Goal: Book appointment/travel/reservation

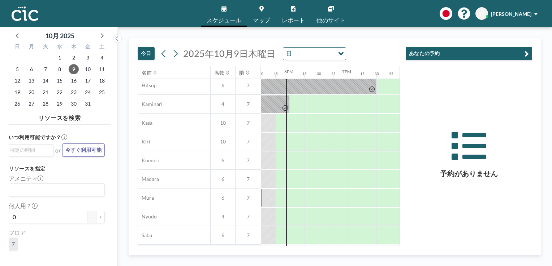
scroll to position [41, 1011]
click at [176, 52] on icon at bounding box center [175, 53] width 7 height 11
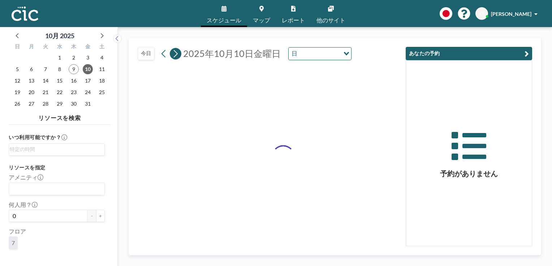
click at [176, 52] on icon at bounding box center [175, 53] width 7 height 11
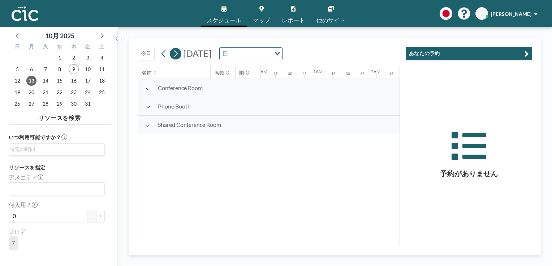
click at [176, 52] on icon at bounding box center [175, 53] width 7 height 11
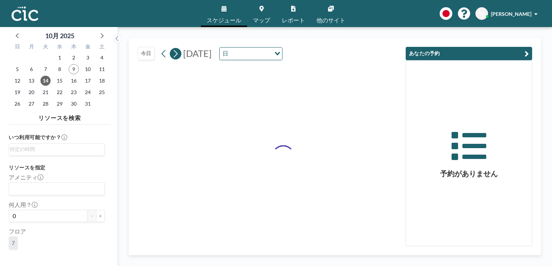
click at [176, 52] on icon at bounding box center [175, 53] width 7 height 11
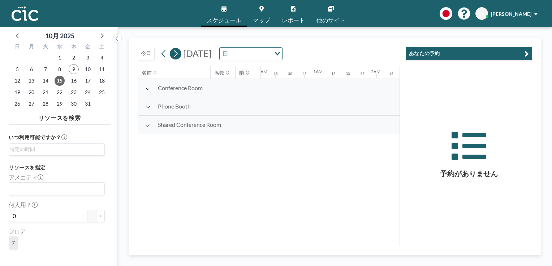
click at [176, 52] on icon at bounding box center [175, 53] width 7 height 11
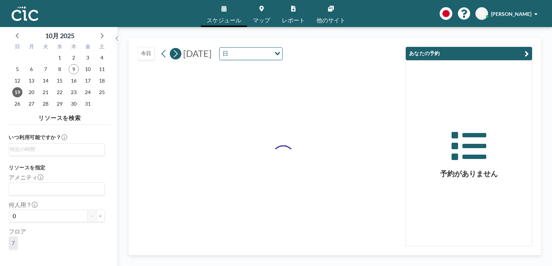
click at [176, 52] on icon at bounding box center [175, 53] width 7 height 11
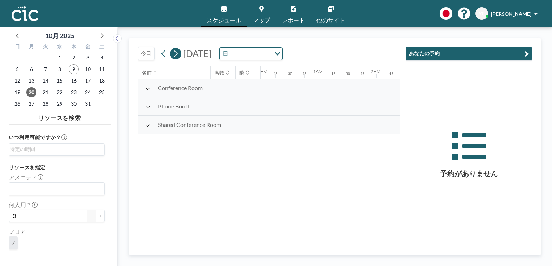
scroll to position [0, 0]
click at [176, 52] on icon at bounding box center [175, 53] width 7 height 11
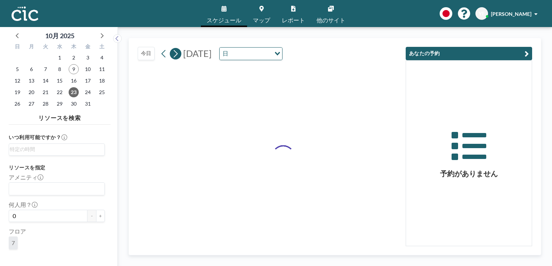
click at [176, 52] on icon at bounding box center [175, 53] width 7 height 11
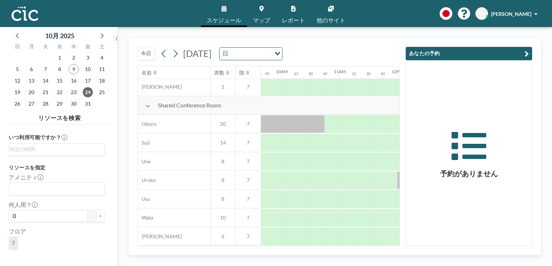
scroll to position [511, 567]
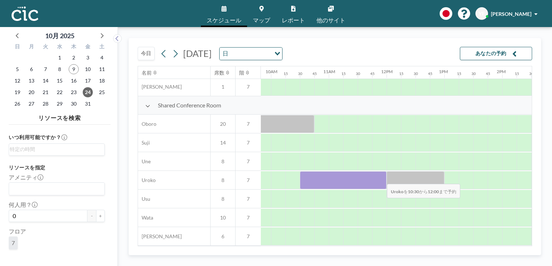
drag, startPoint x: 306, startPoint y: 180, endPoint x: 381, endPoint y: 179, distance: 74.7
click at [381, 179] on div at bounding box center [343, 180] width 87 height 18
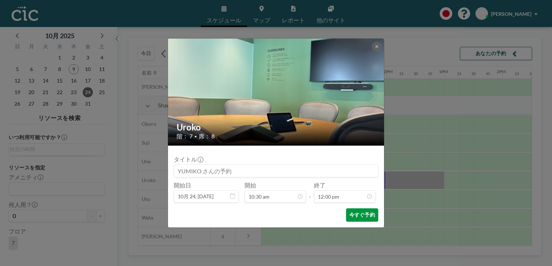
click at [364, 217] on button "今すぐ予約" at bounding box center [362, 215] width 32 height 13
